Goal: Task Accomplishment & Management: Complete application form

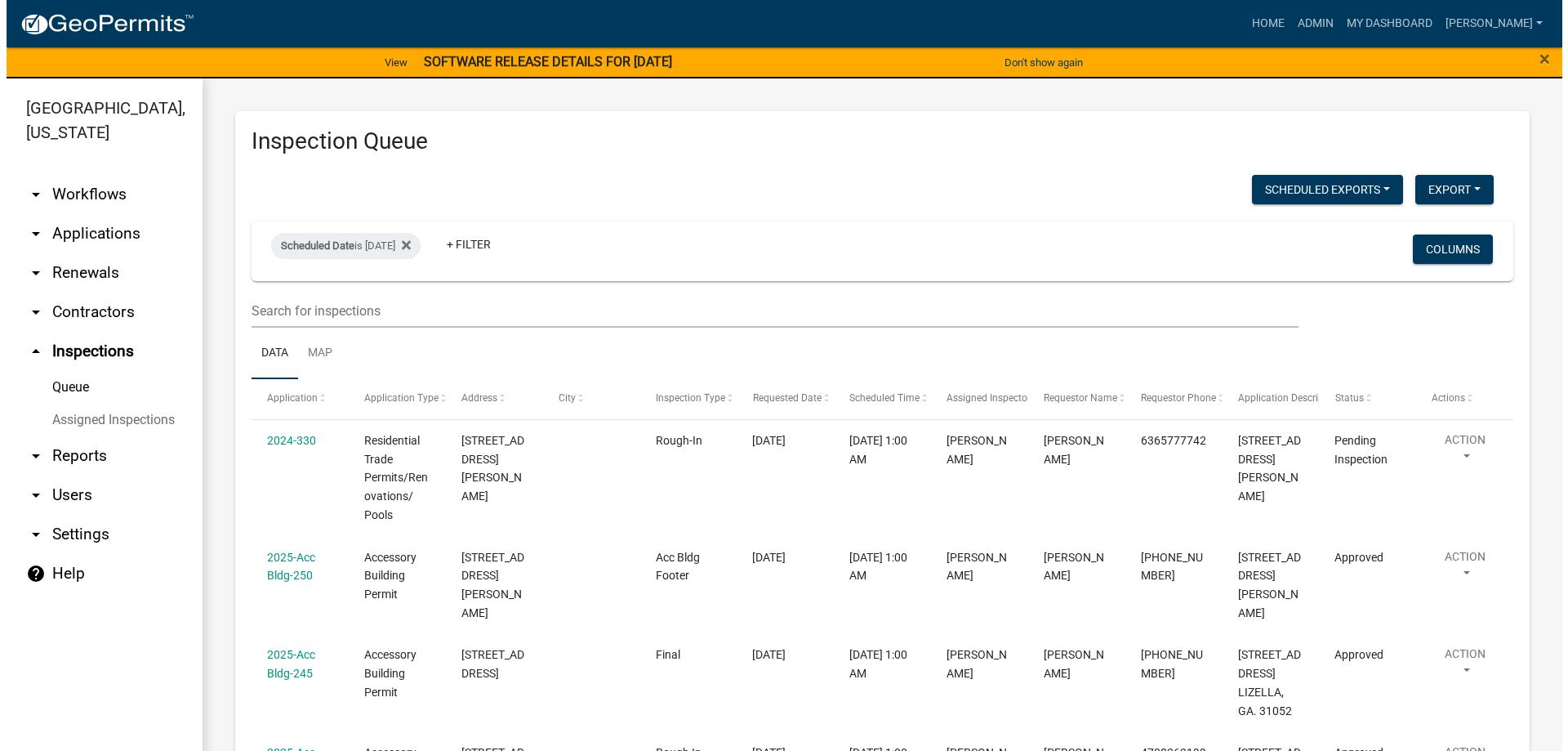
scroll to position [163, 0]
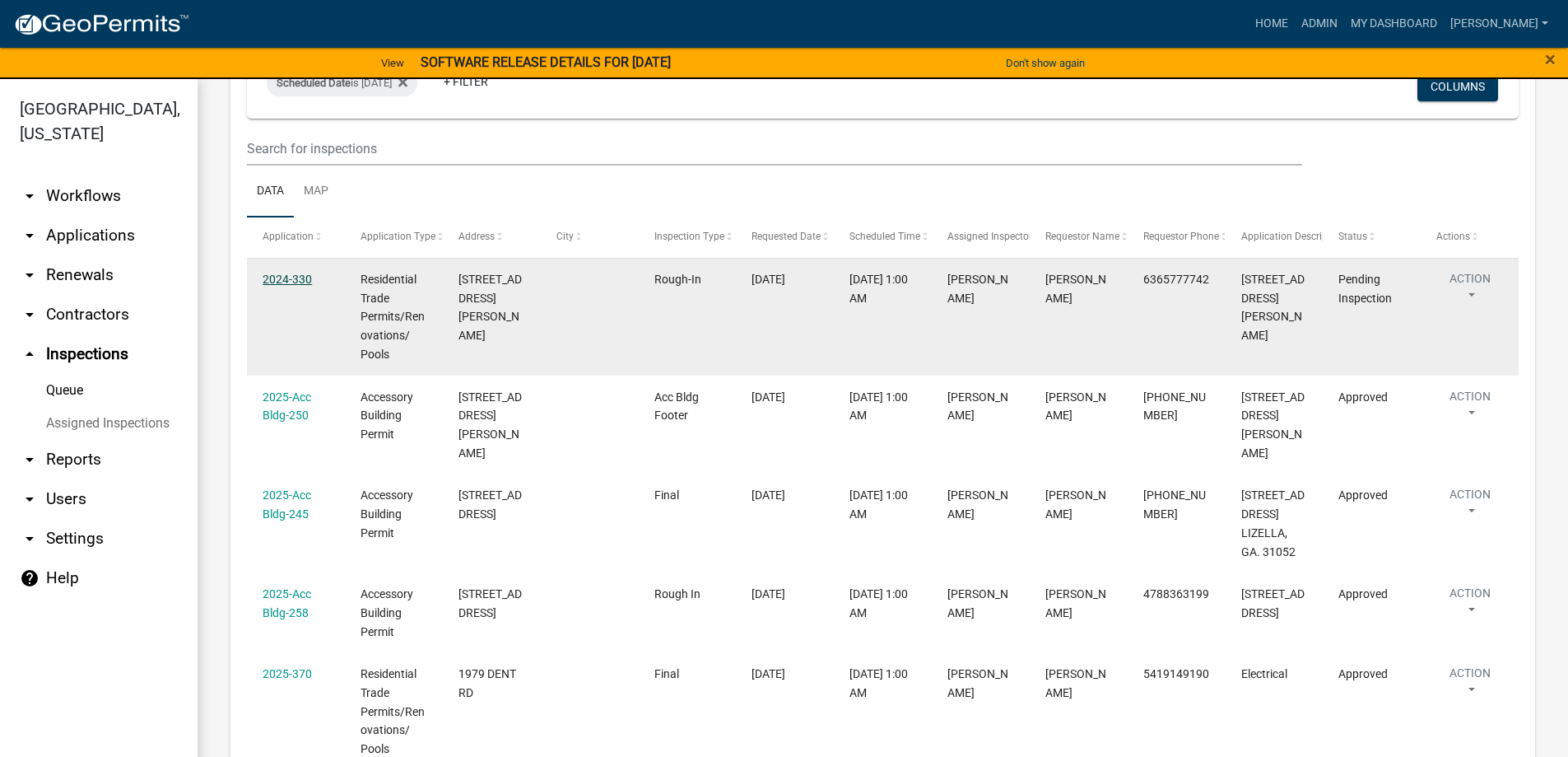
click at [300, 278] on link "2024-330" at bounding box center [287, 278] width 50 height 13
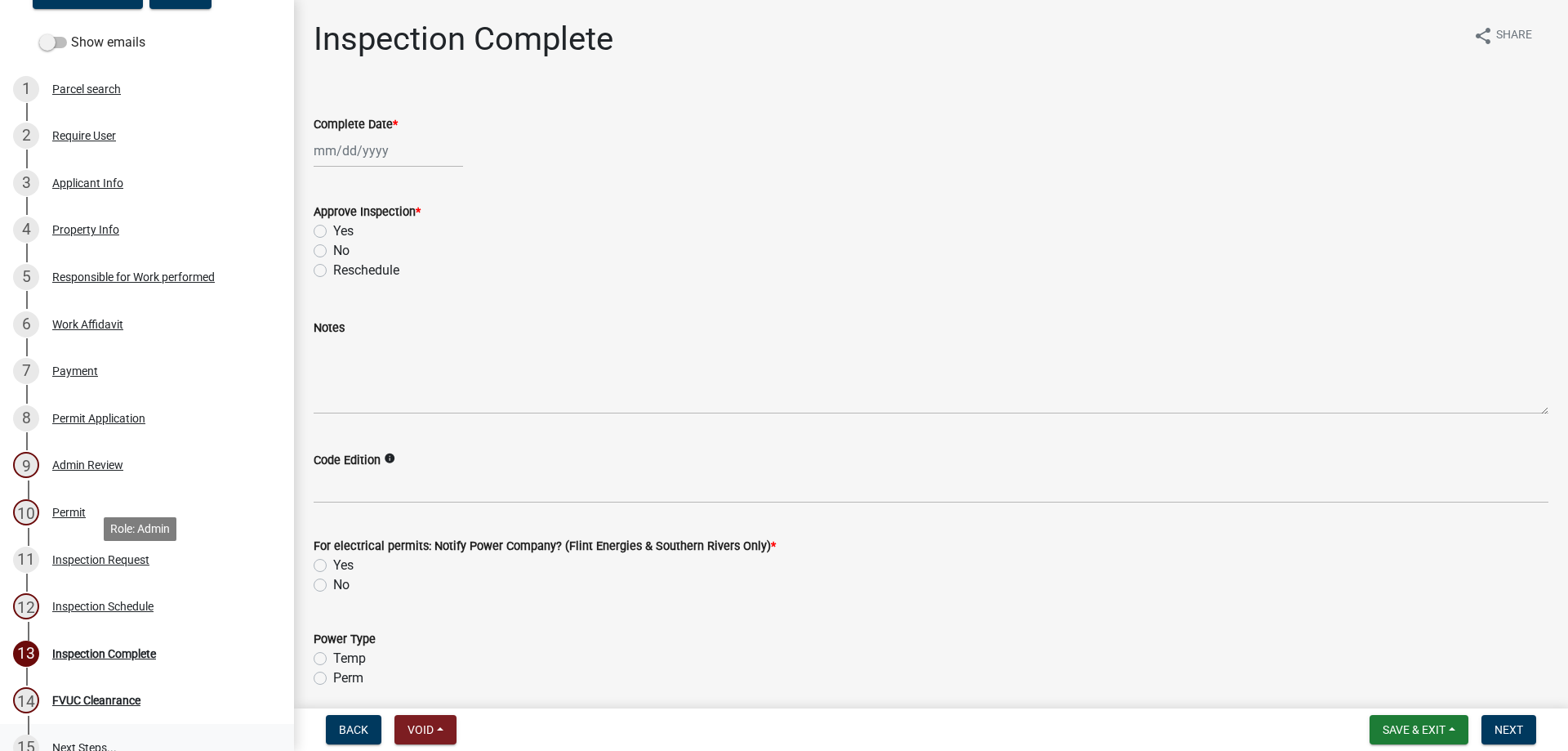
scroll to position [402, 0]
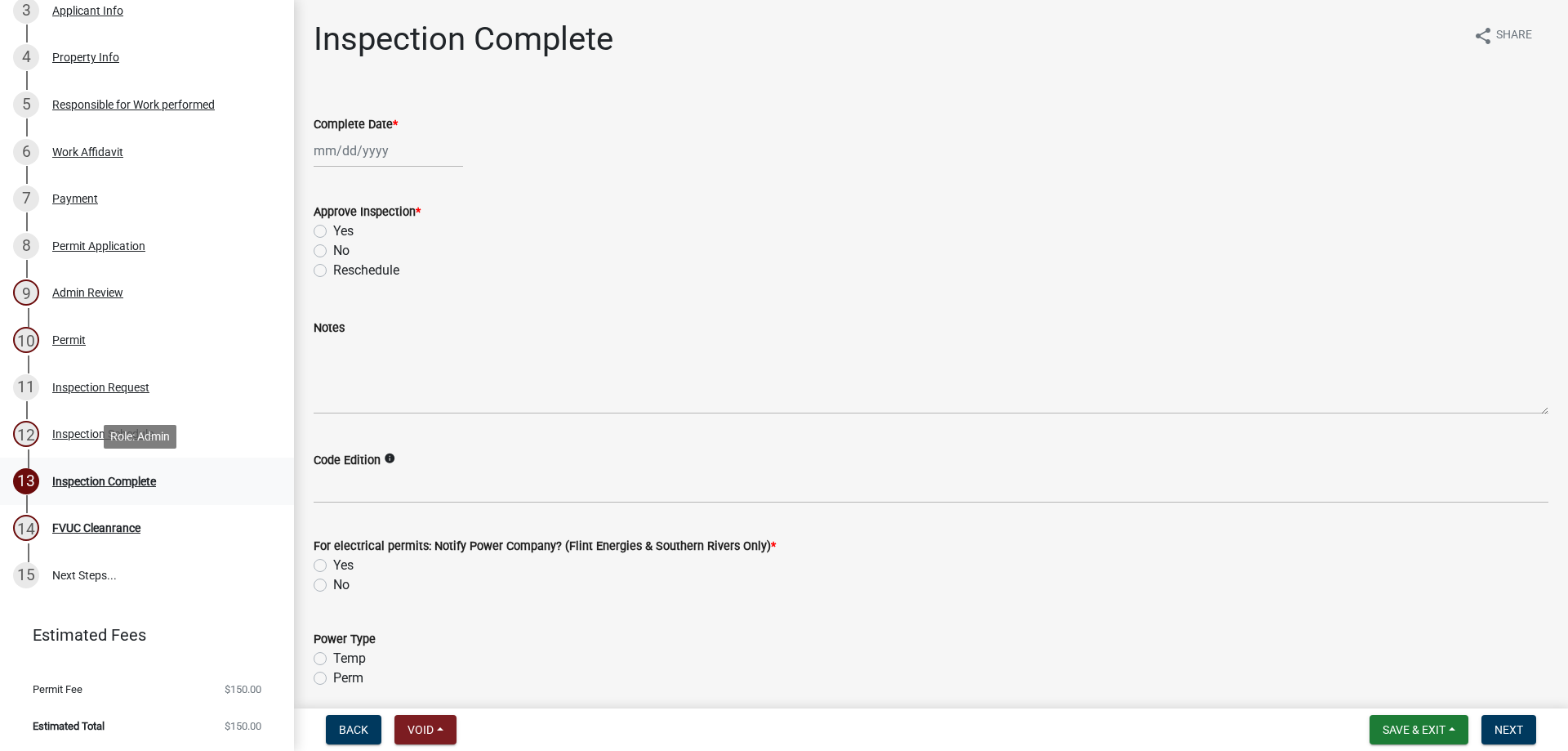
click at [183, 485] on div "13 Inspection Complete" at bounding box center [140, 481] width 255 height 26
click at [341, 229] on label "Yes" at bounding box center [343, 232] width 21 height 20
click at [341, 229] on input "Yes" at bounding box center [338, 227] width 11 height 11
radio input "true"
click at [345, 175] on wm-data-entity-input "Complete Date *" at bounding box center [931, 137] width 1235 height 91
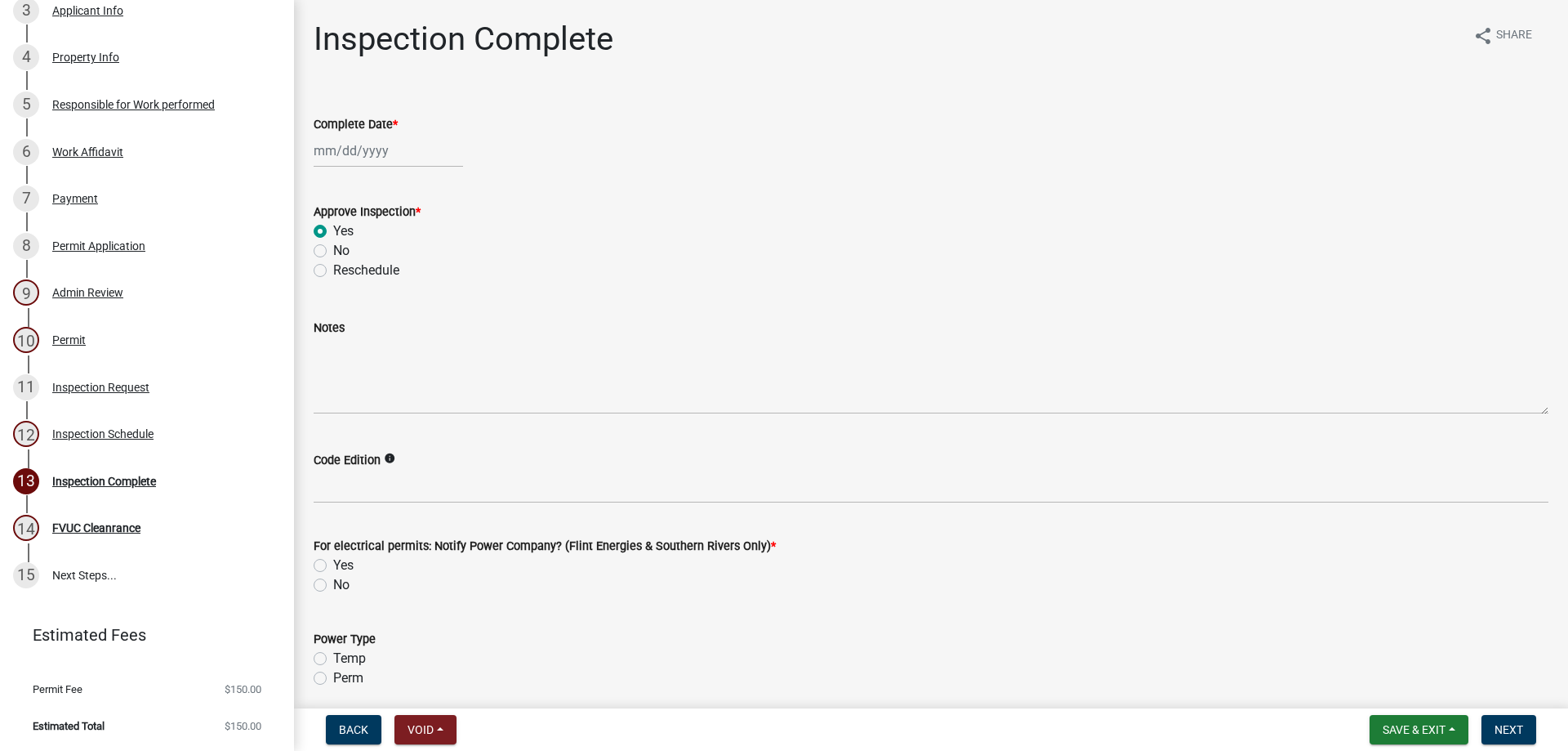
click at [348, 158] on div at bounding box center [388, 150] width 149 height 34
select select "9"
select select "2025"
click at [358, 250] on div "9" at bounding box center [356, 263] width 26 height 26
type input "[DATE]"
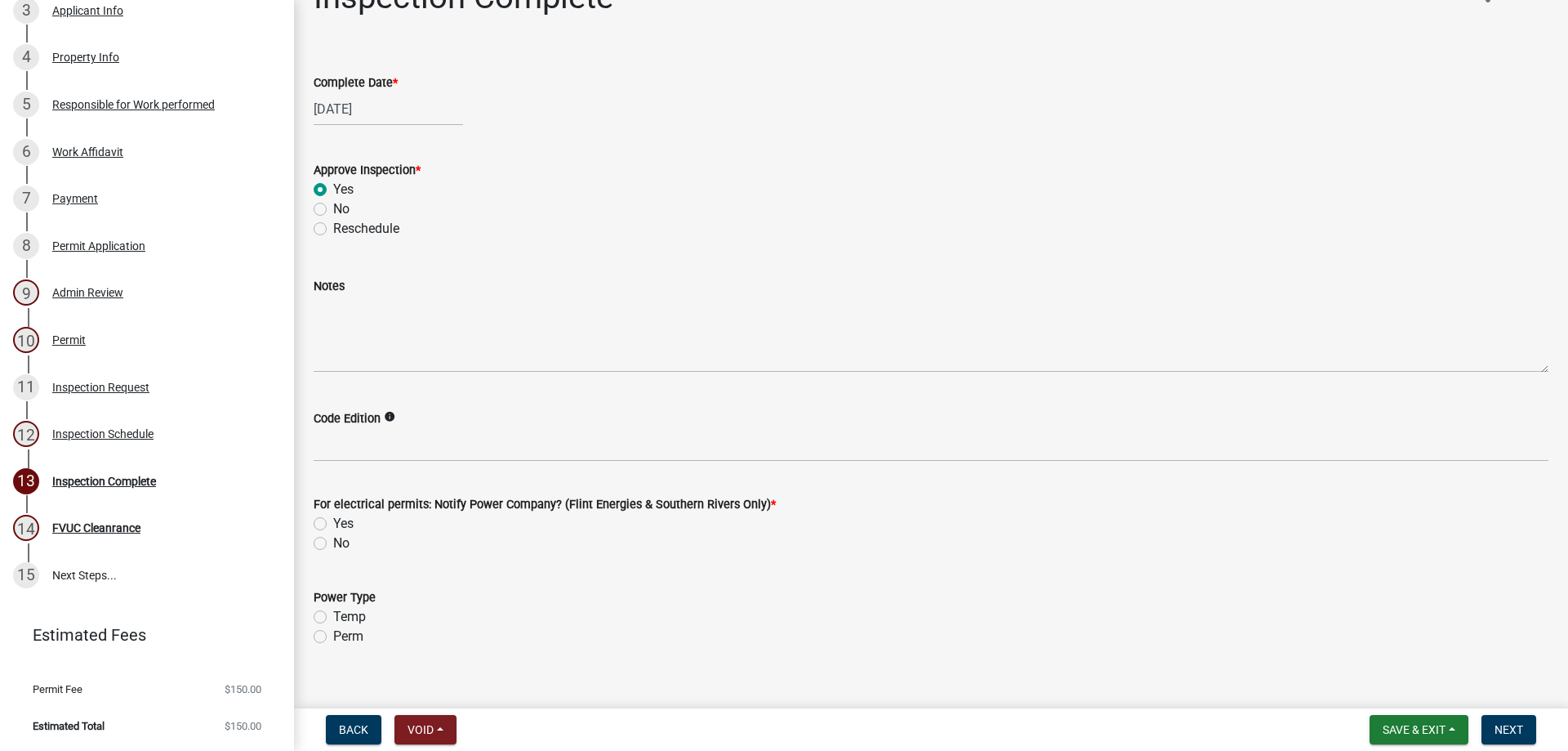
scroll to position [64, 0]
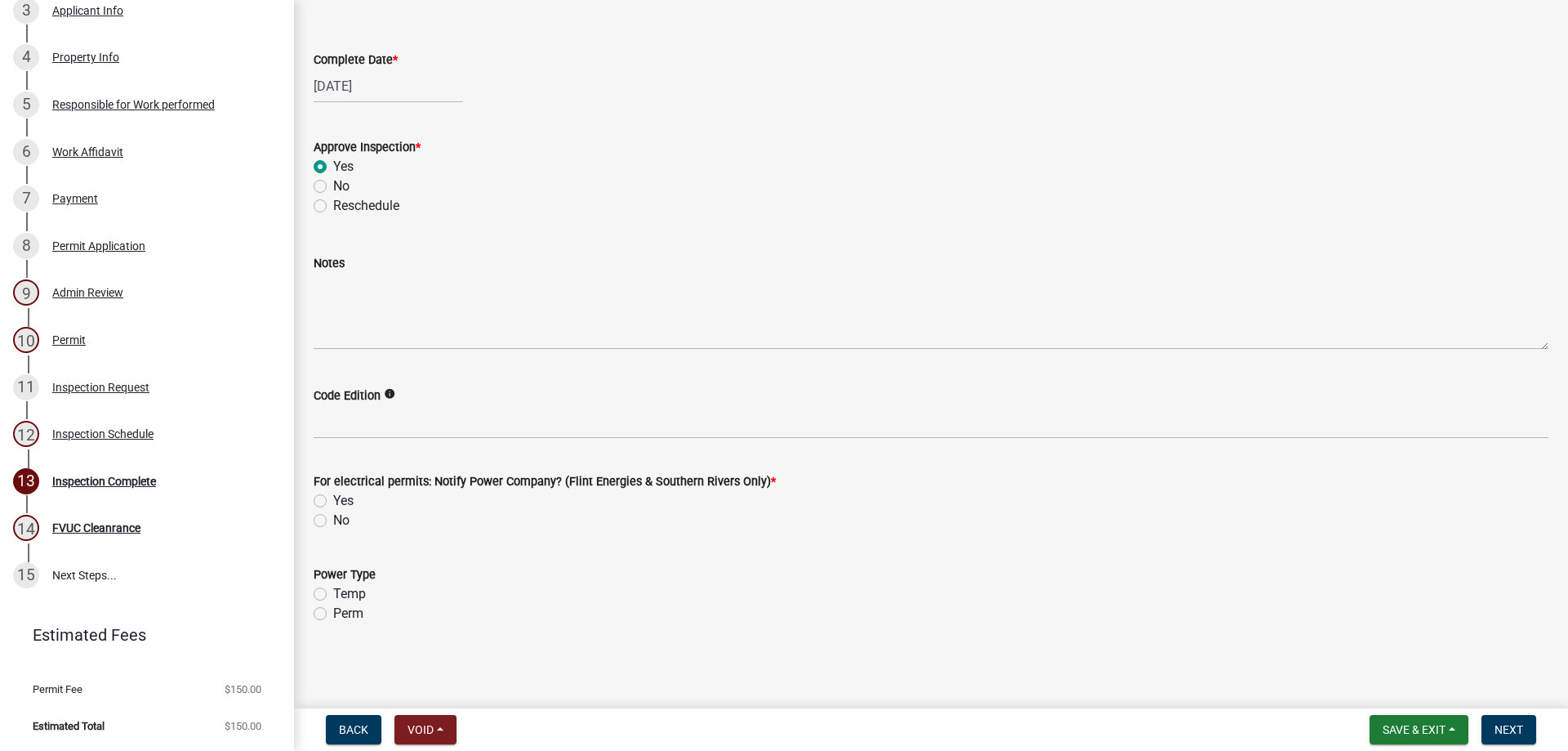
click at [312, 497] on div "For electrical permits: Notify Power Company? (Flint Energies & Southern Rivers…" at bounding box center [931, 491] width 1259 height 78
click at [333, 502] on label "Yes" at bounding box center [343, 501] width 21 height 20
click at [333, 502] on input "Yes" at bounding box center [338, 496] width 11 height 11
radio input "true"
click at [333, 608] on label "Perm" at bounding box center [348, 613] width 31 height 20
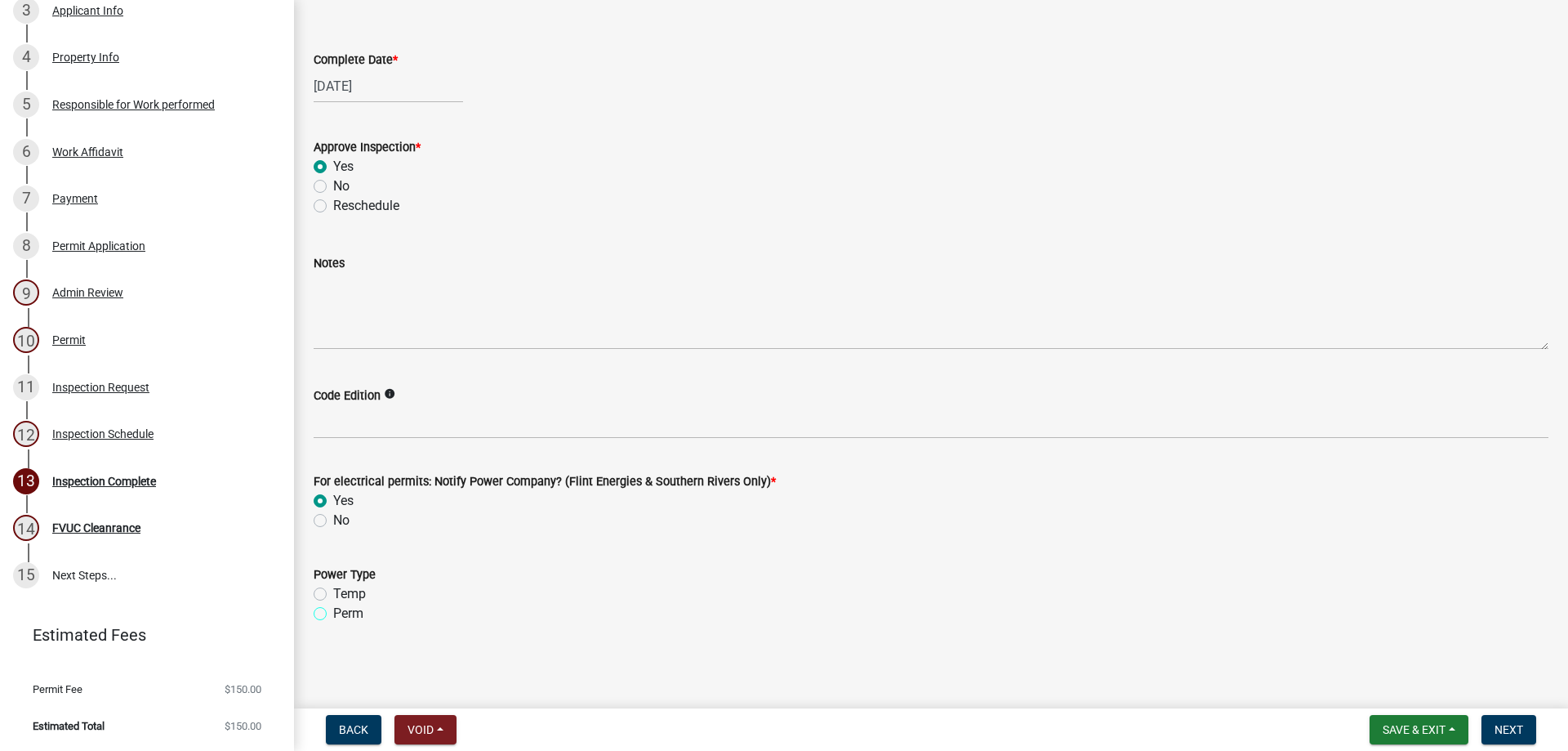
click at [333, 608] on input "Perm" at bounding box center [338, 609] width 11 height 11
radio input "true"
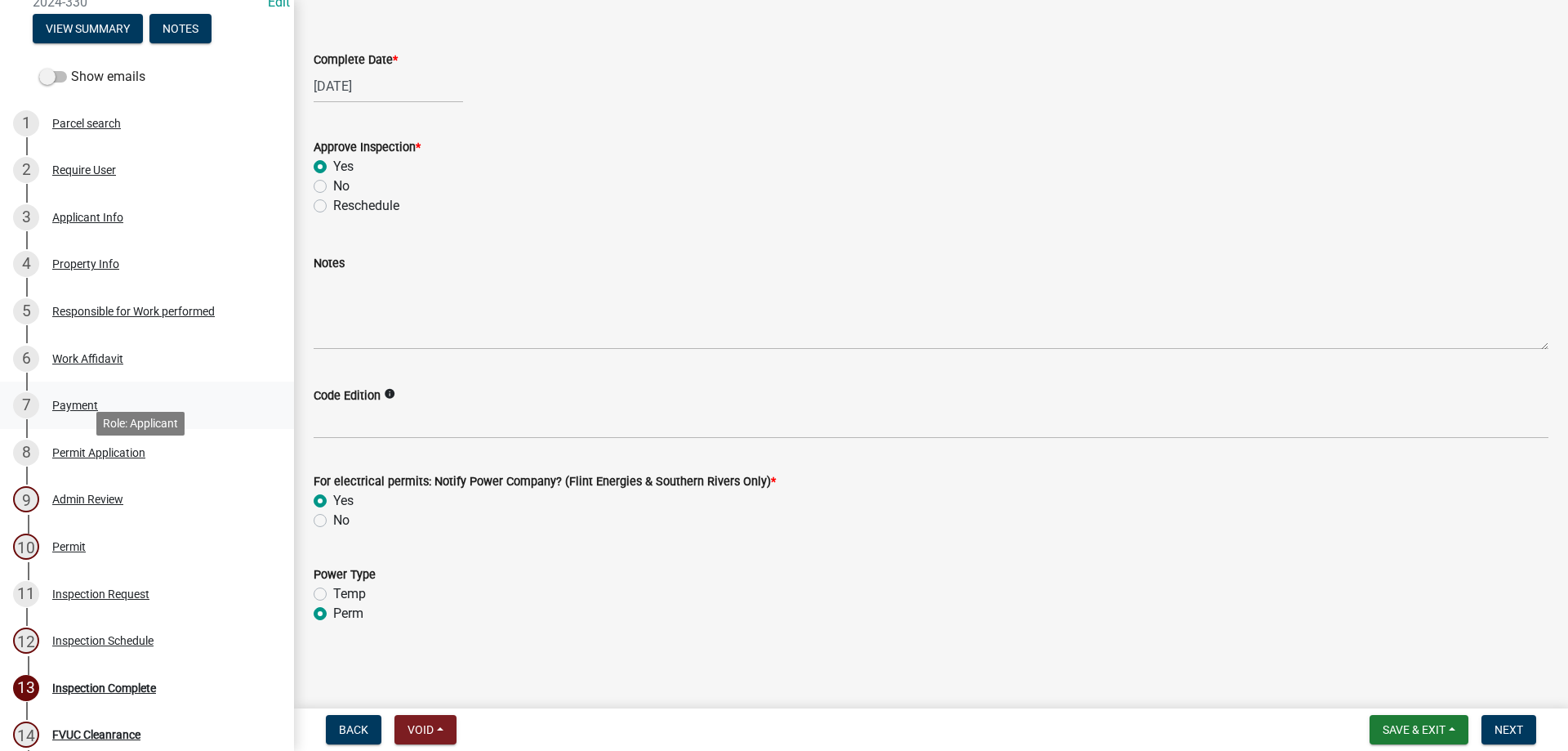
scroll to position [321, 0]
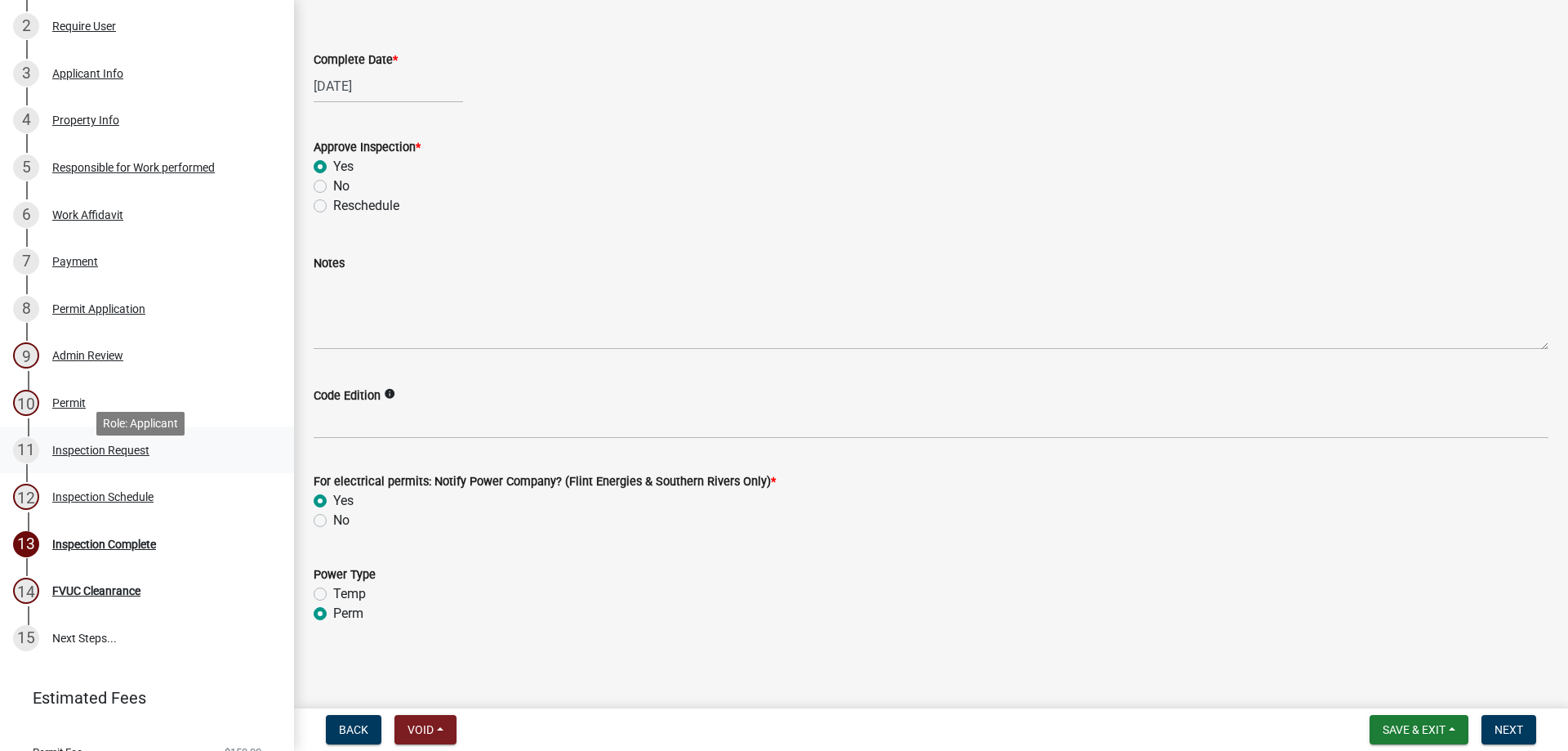
click at [236, 474] on link "11 Inspection Request" at bounding box center [146, 450] width 294 height 47
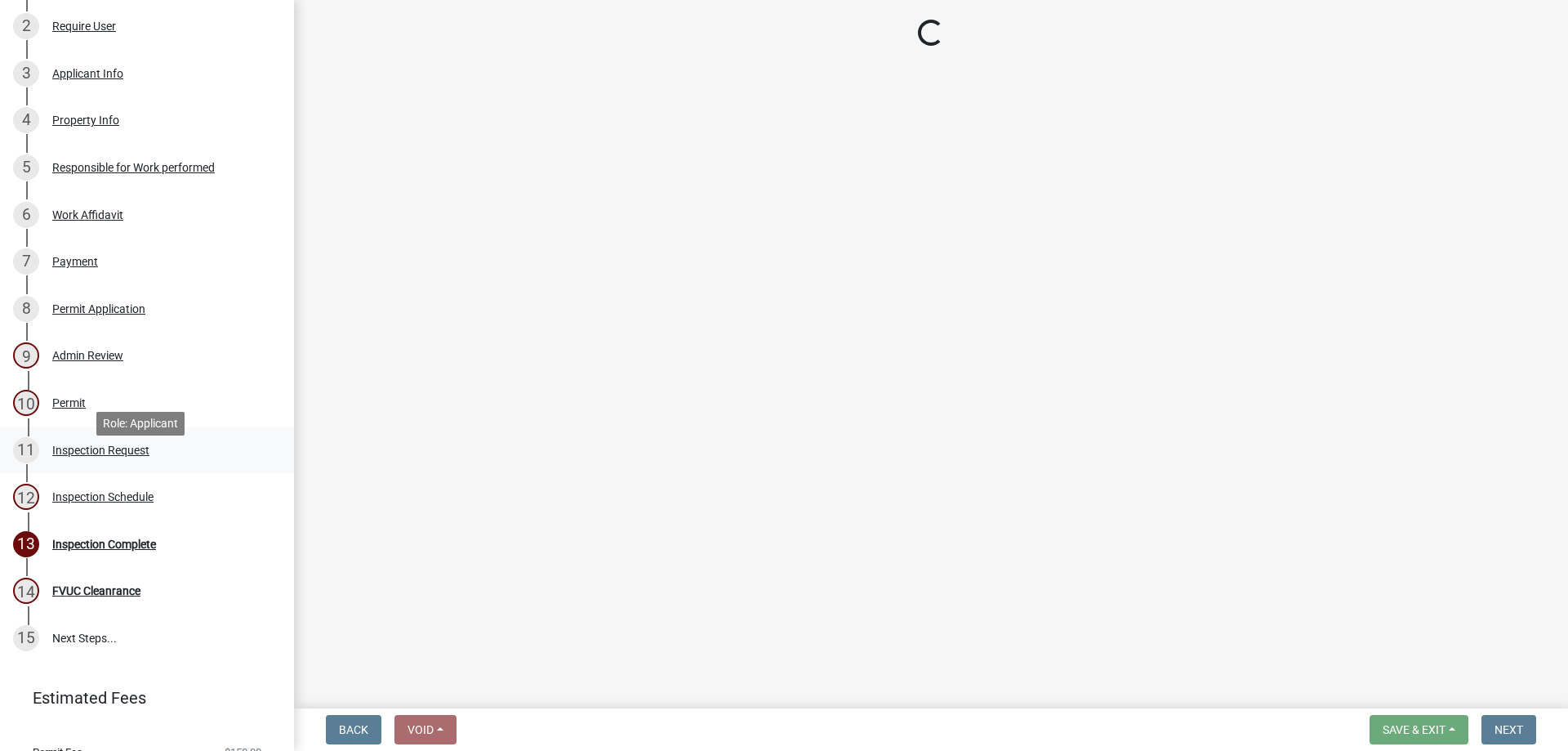
select select "589da946-7bc6-45e4-b77a-0ea44294630b"
select select "e46df9a5-f955-4b8b-a8fb-fc3f14660bd9"
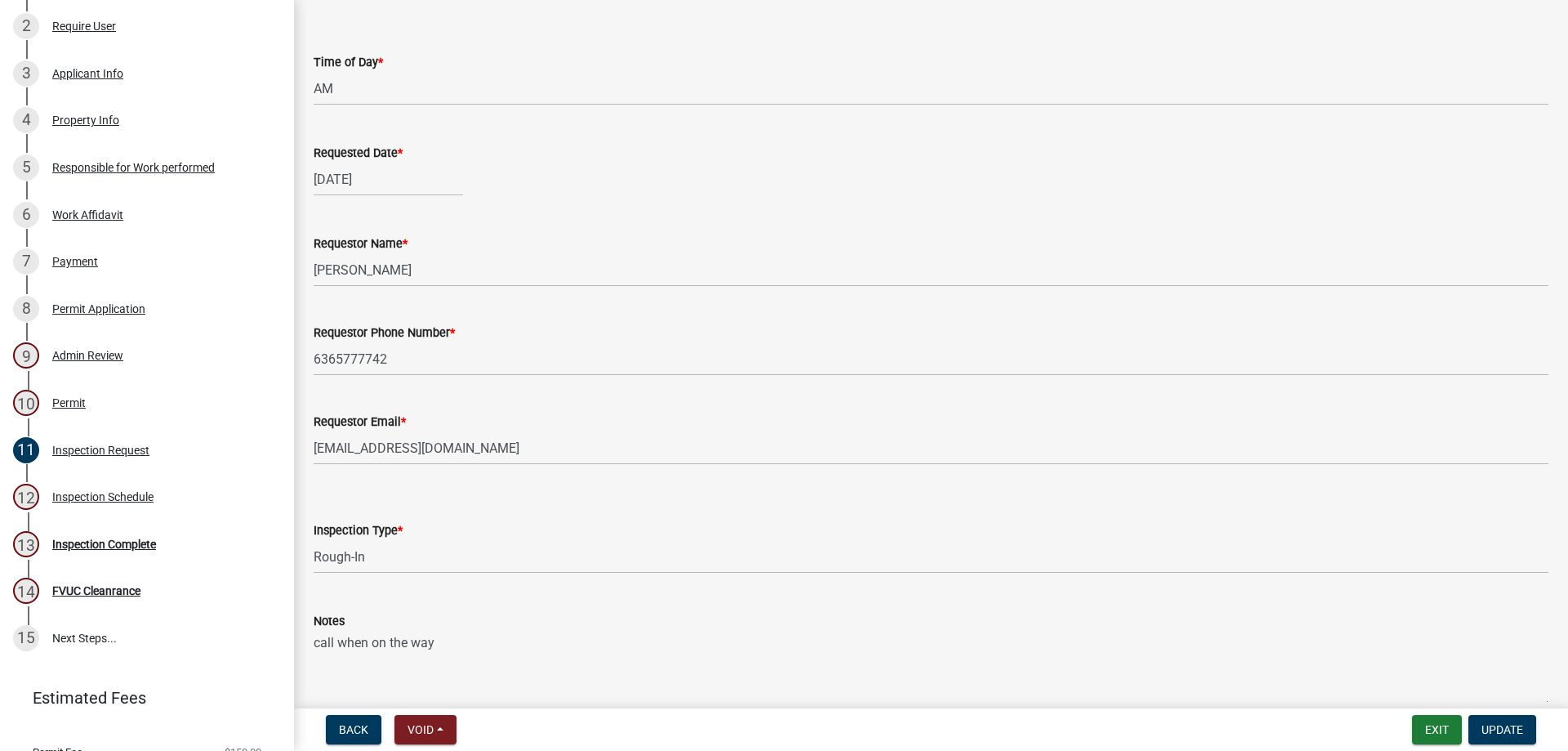
scroll to position [164, 0]
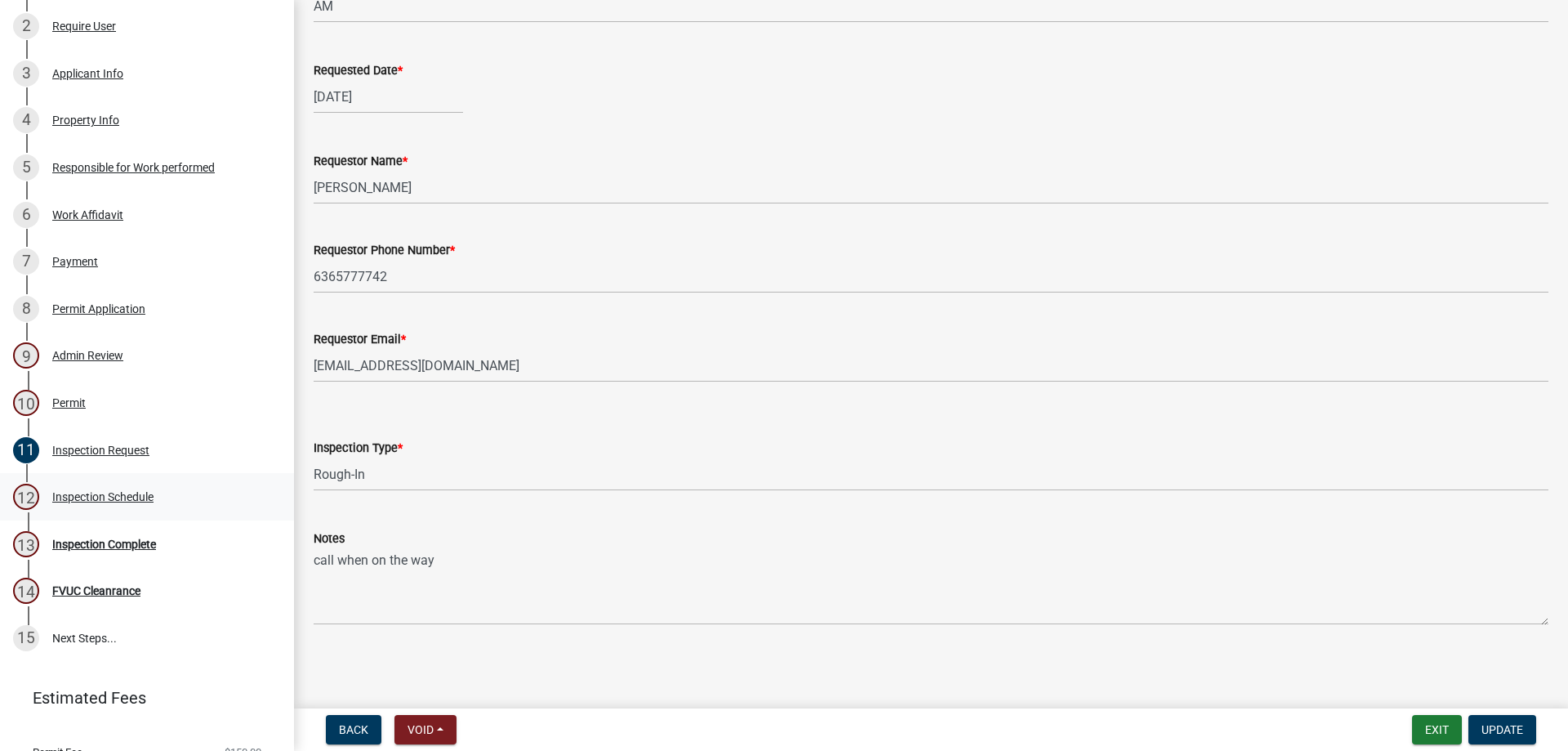
click at [152, 510] on div "12 Inspection Schedule" at bounding box center [140, 497] width 255 height 26
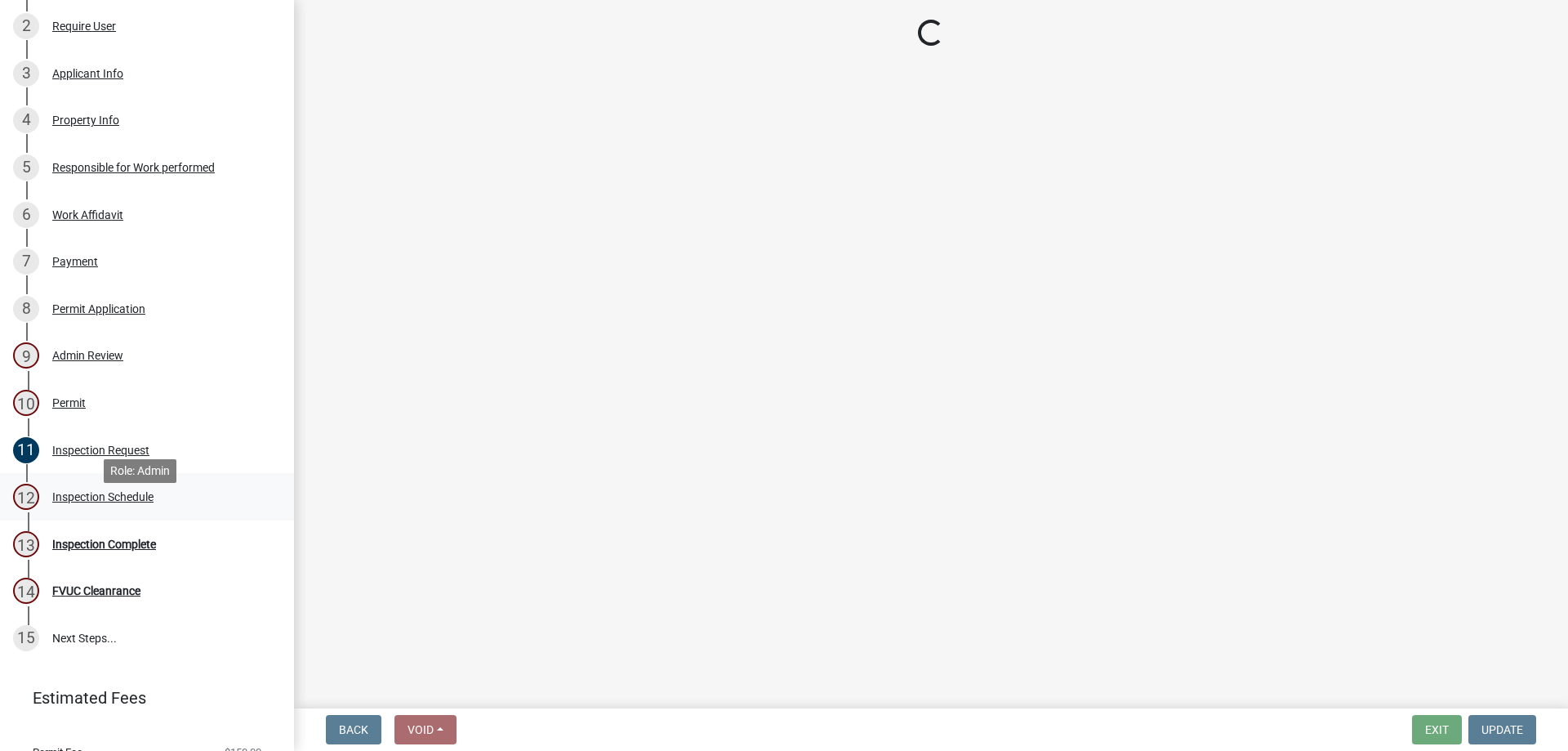
scroll to position [0, 0]
select select "3acdf11f-131c-438b-b450-ae4501c32128"
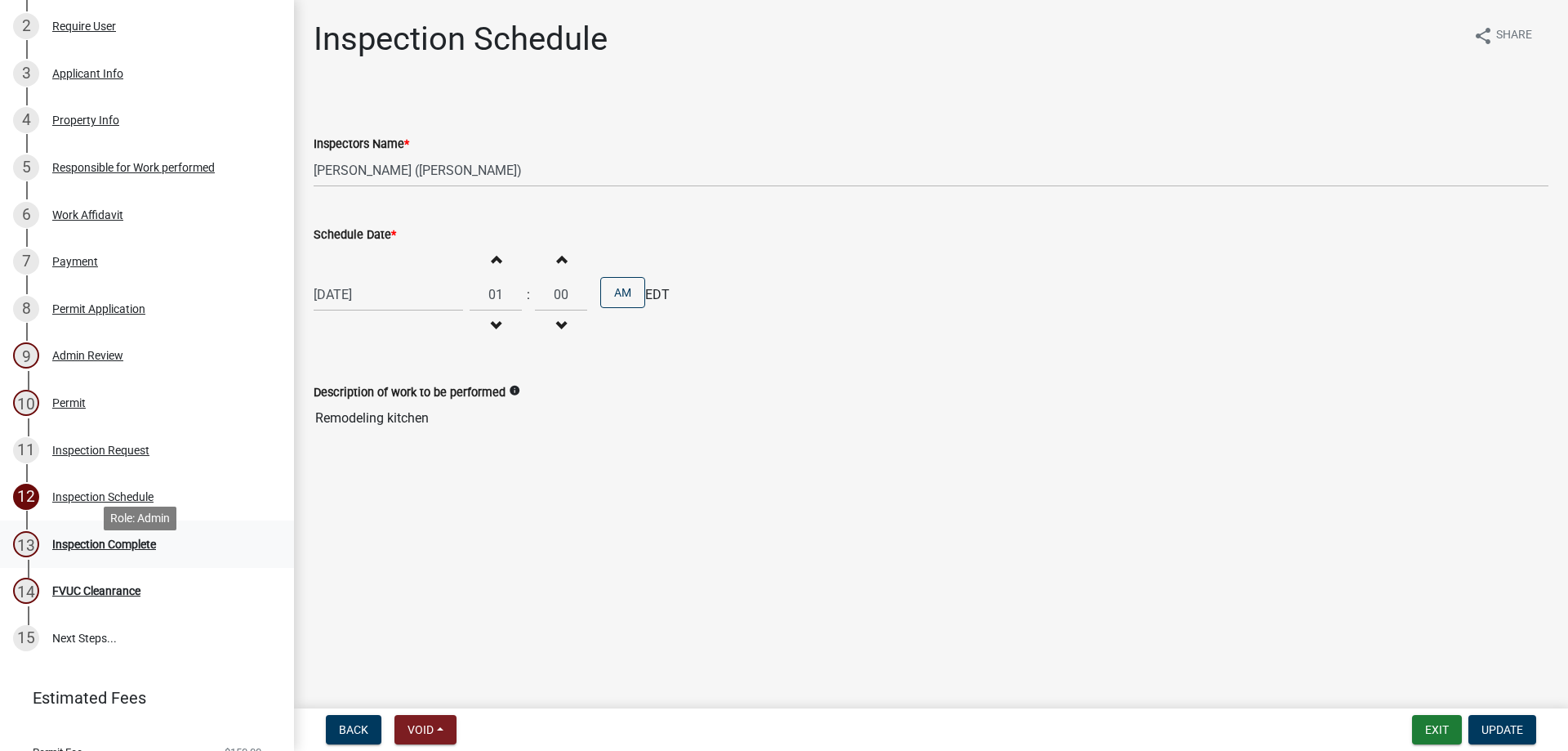
click at [118, 550] on div "Inspection Complete" at bounding box center [104, 544] width 104 height 12
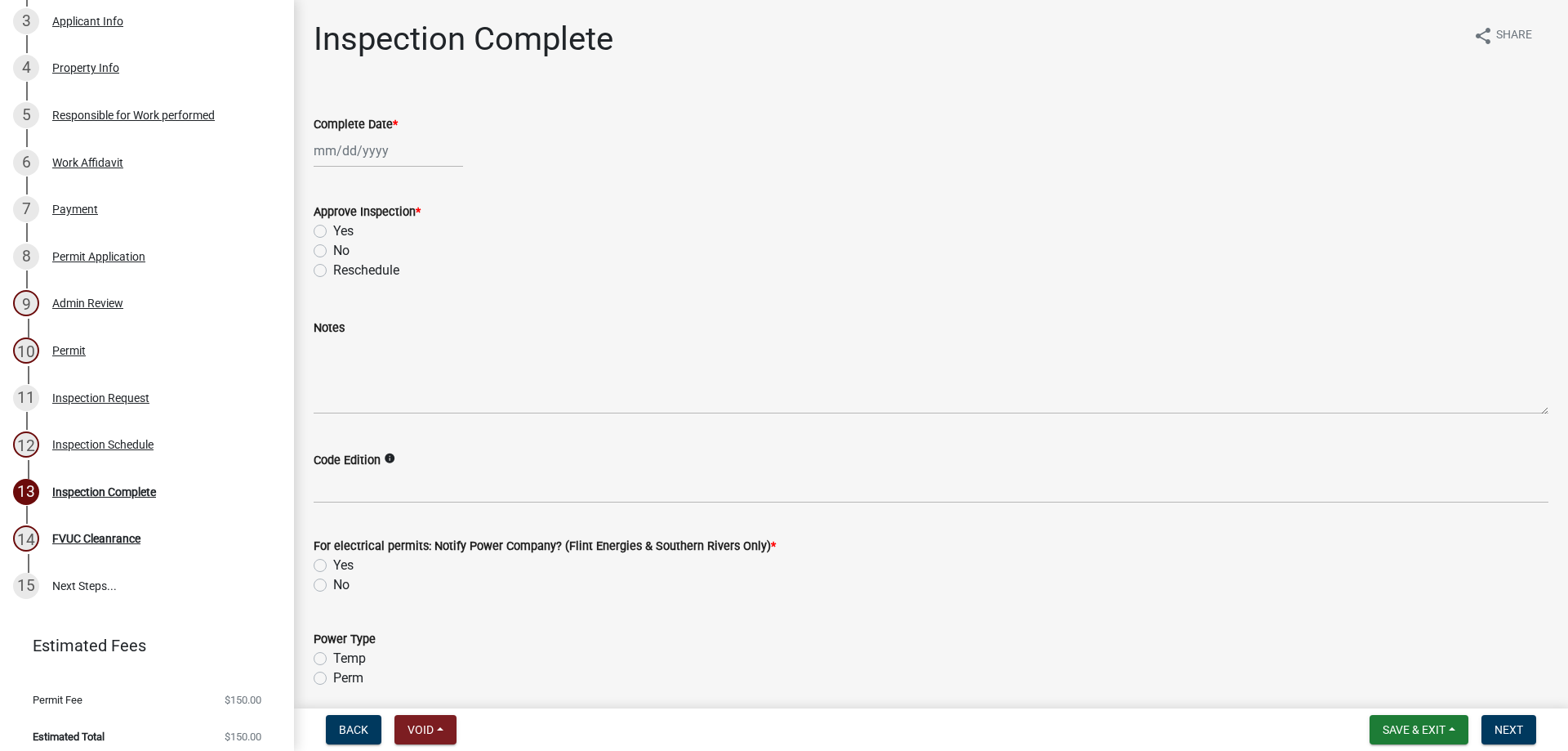
scroll to position [402, 0]
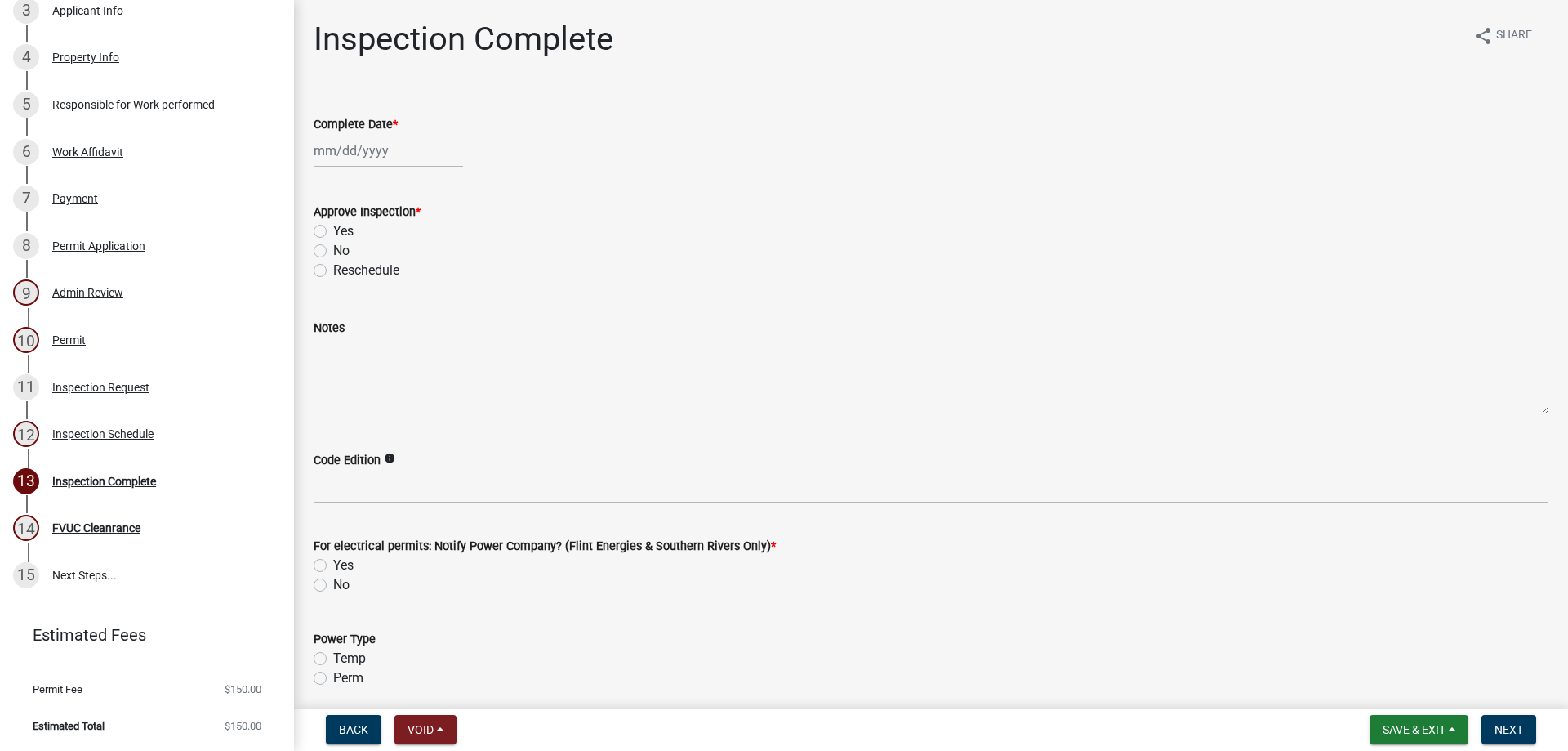
click at [432, 150] on div at bounding box center [388, 150] width 149 height 34
select select "9"
select select "2025"
click at [358, 264] on div "9" at bounding box center [356, 263] width 26 height 26
type input "[DATE]"
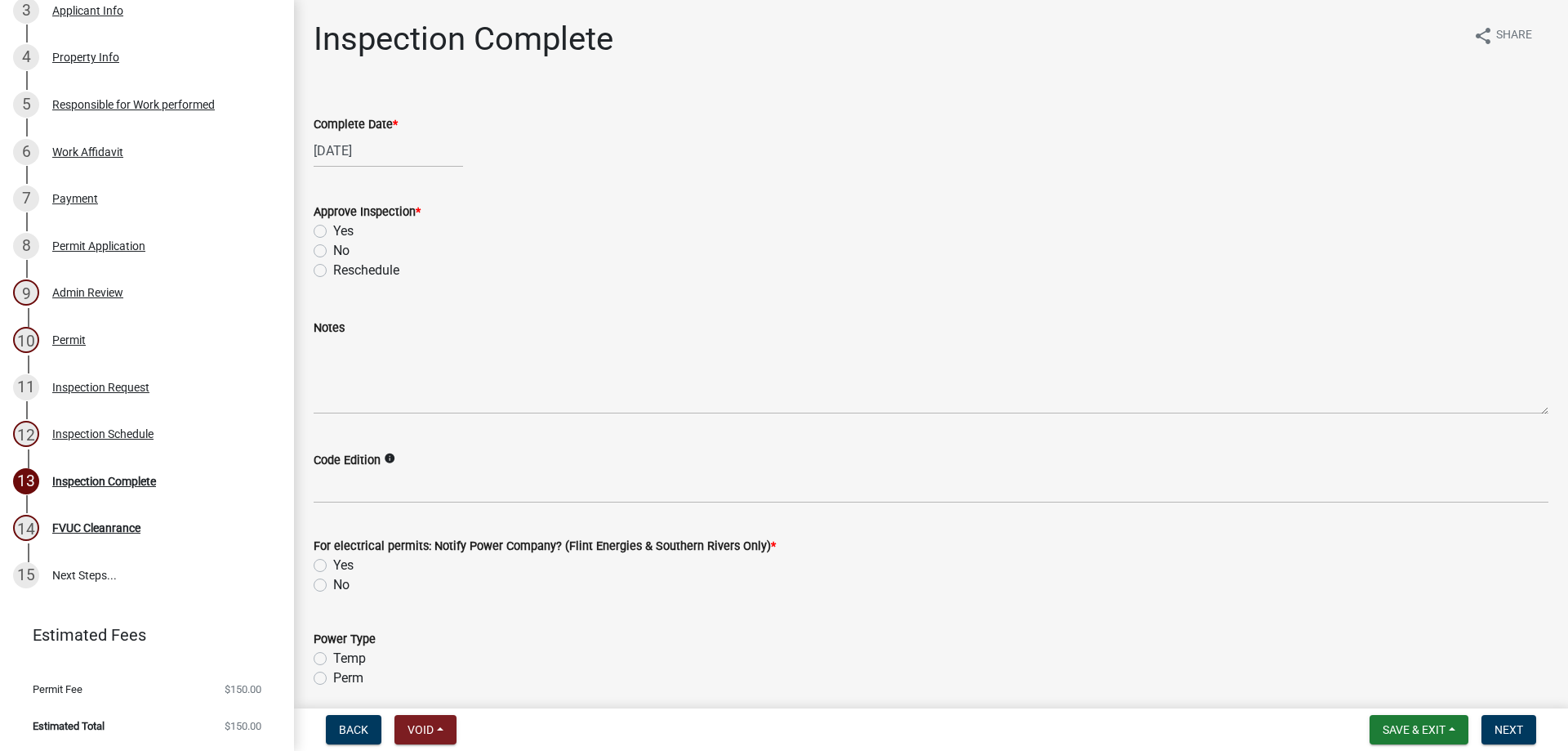
click at [333, 232] on label "Yes" at bounding box center [343, 232] width 21 height 20
click at [333, 232] on input "Yes" at bounding box center [338, 227] width 11 height 11
radio input "true"
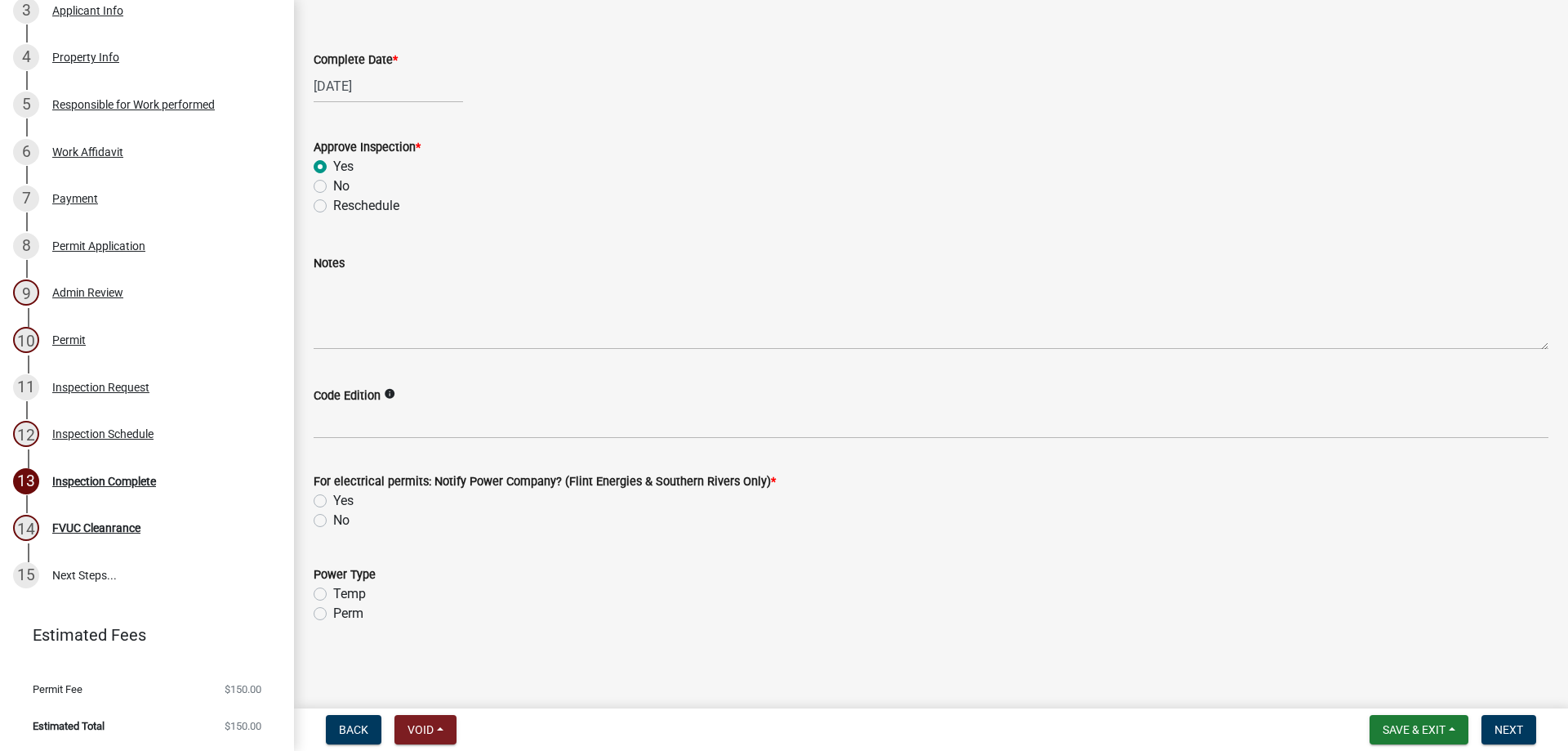
click at [343, 515] on label "No" at bounding box center [341, 520] width 17 height 20
click at [343, 515] on input "No" at bounding box center [338, 516] width 11 height 11
radio input "true"
click at [1518, 721] on button "Next" at bounding box center [1509, 729] width 54 height 30
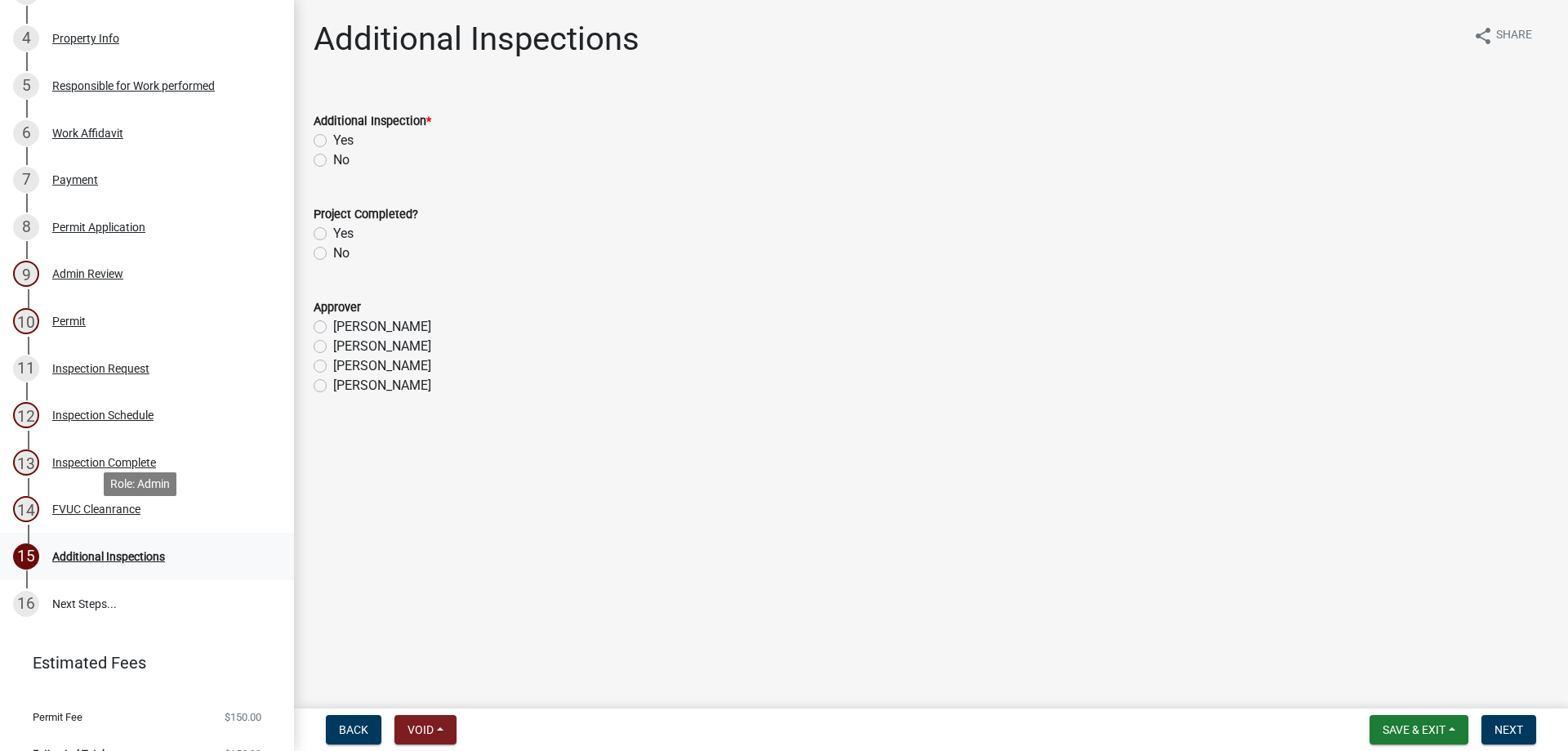
scroll to position [448, 0]
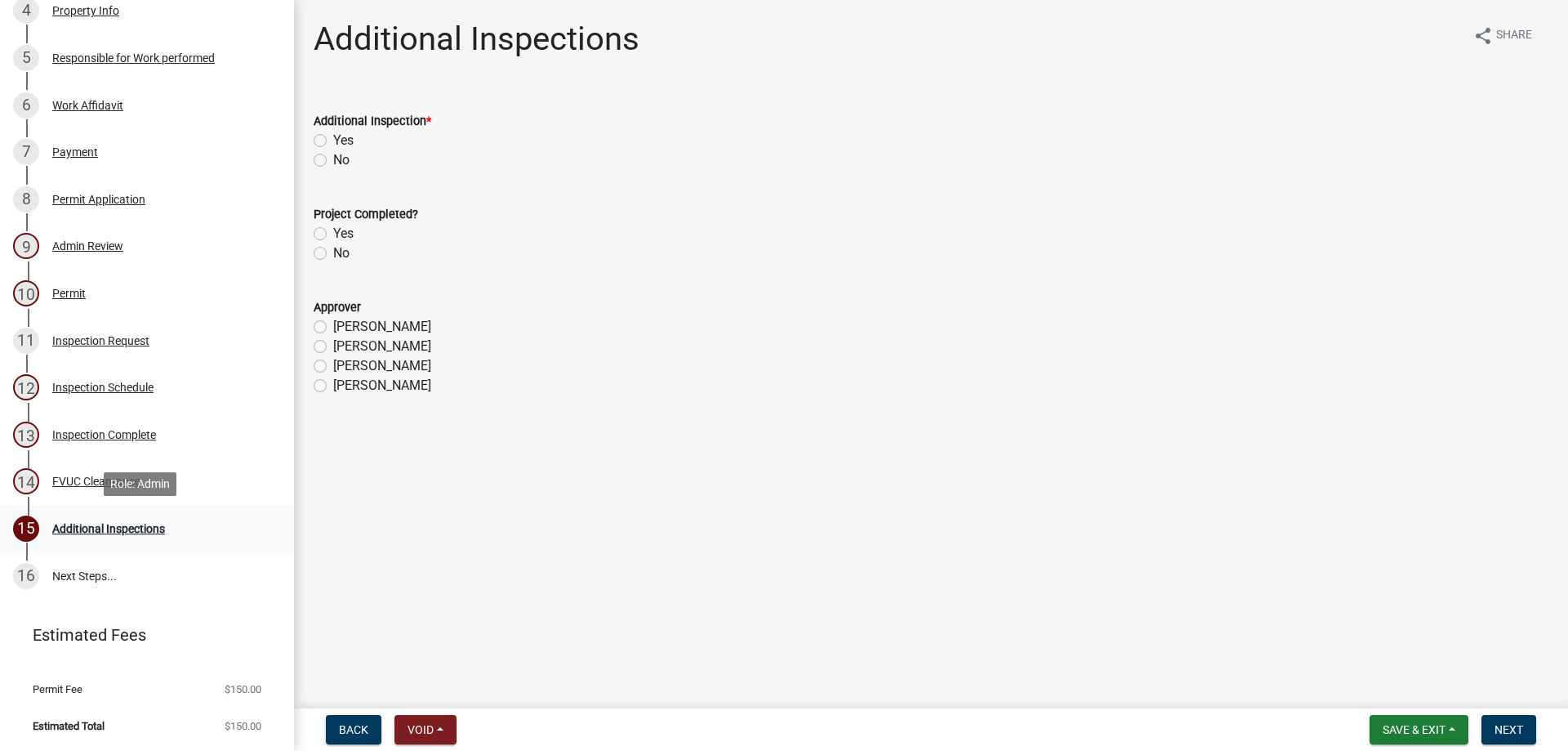
click at [186, 544] on link "15 Additional Inspections" at bounding box center [146, 528] width 294 height 47
click at [353, 150] on div "No" at bounding box center [931, 160] width 1235 height 20
click at [349, 145] on label "Yes" at bounding box center [343, 141] width 21 height 20
click at [344, 141] on input "Yes" at bounding box center [338, 136] width 11 height 11
radio input "true"
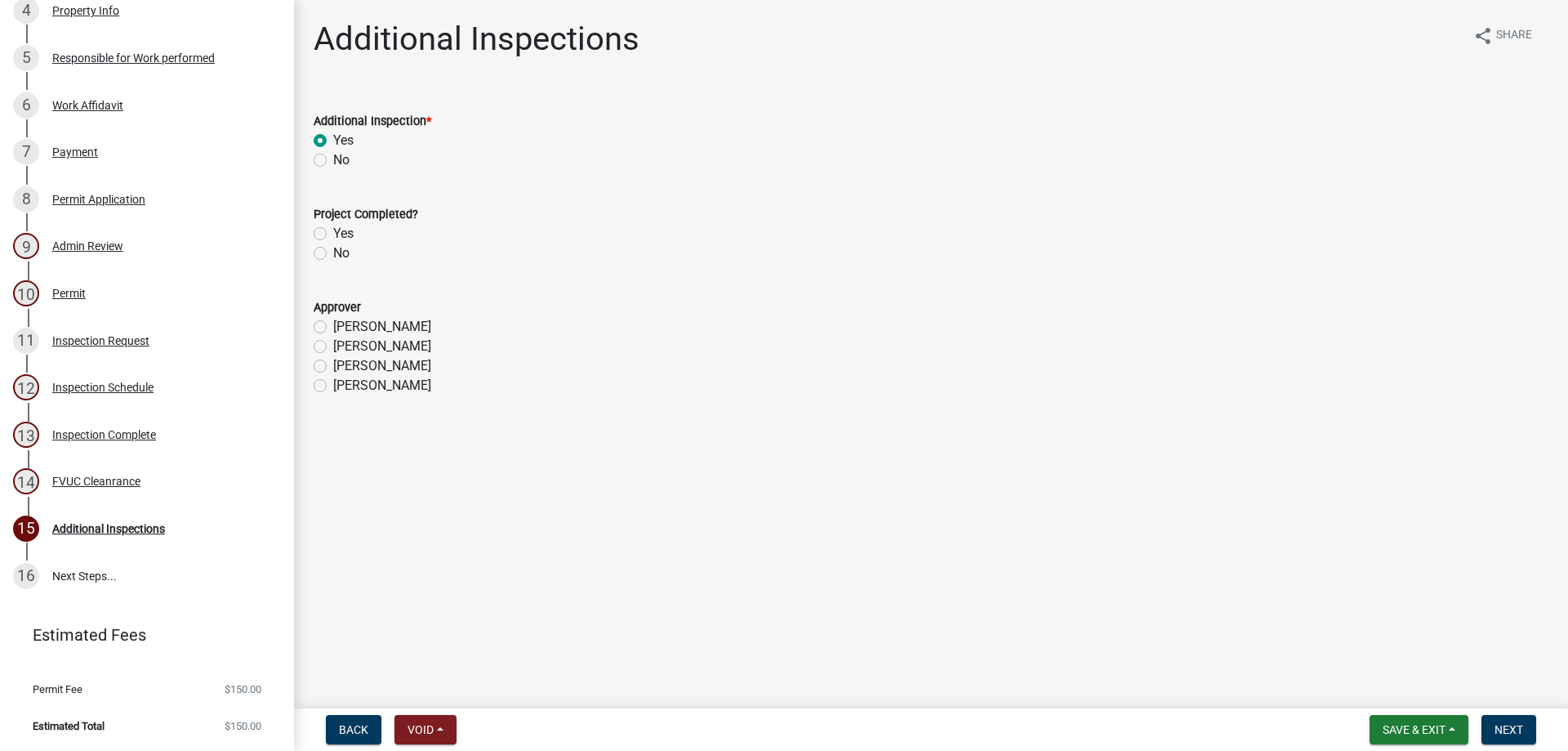
click at [333, 259] on label "No" at bounding box center [341, 253] width 17 height 20
click at [333, 254] on input "No" at bounding box center [338, 248] width 11 height 11
radio input "true"
click at [333, 385] on label "[PERSON_NAME]" at bounding box center [382, 386] width 98 height 20
click at [333, 385] on input "[PERSON_NAME]" at bounding box center [338, 381] width 11 height 11
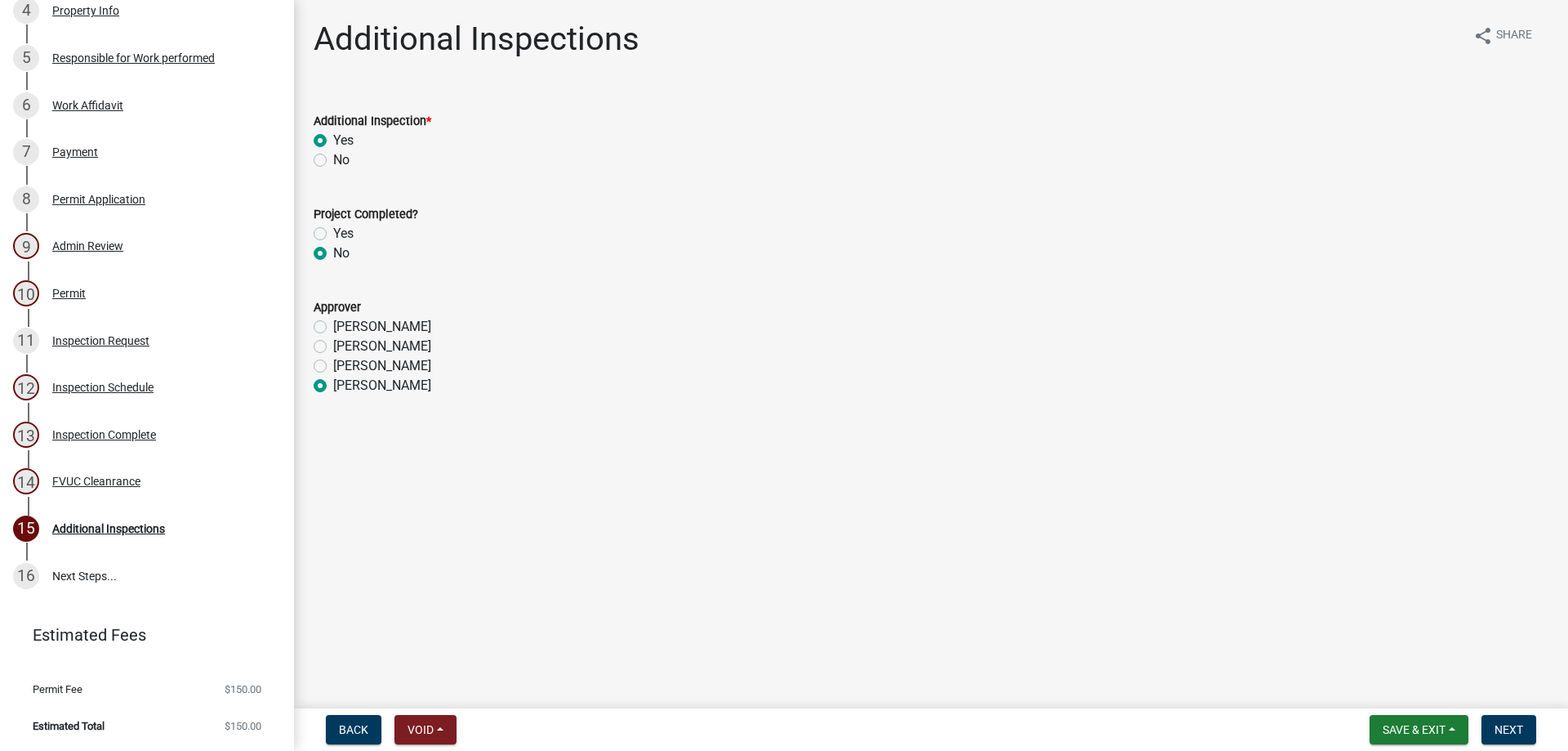
radio input "true"
click at [1498, 736] on span "Next" at bounding box center [1509, 729] width 29 height 13
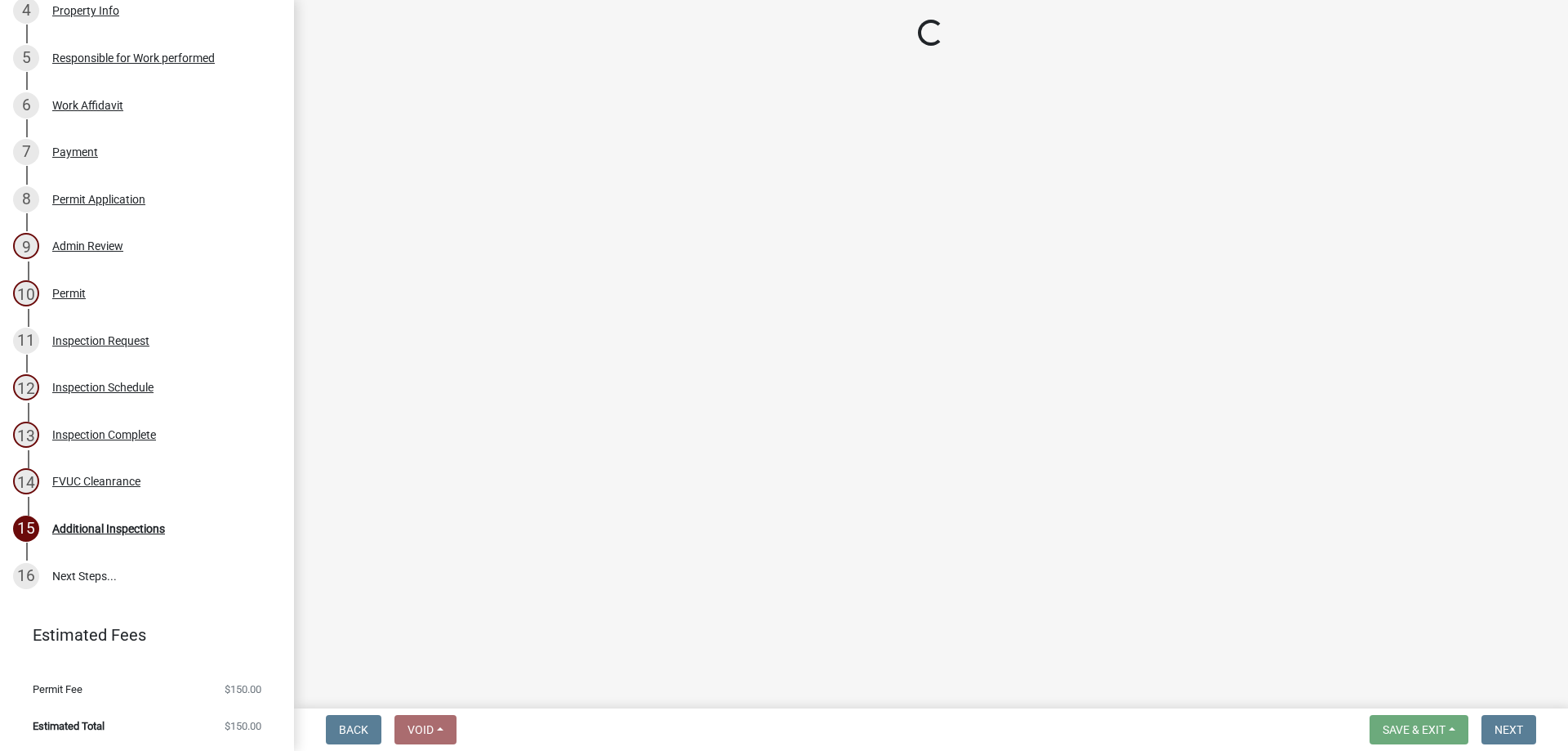
scroll to position [637, 0]
